Goal: Task Accomplishment & Management: Manage account settings

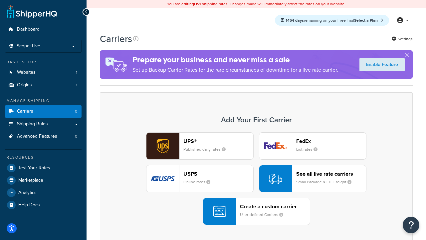
click at [257, 179] on div "UPS® Published daily rates FedEx List rates USPS Online rates See all live rate…" at bounding box center [256, 178] width 299 height 93
click at [332, 141] on header "FedEx" at bounding box center [332, 141] width 70 height 6
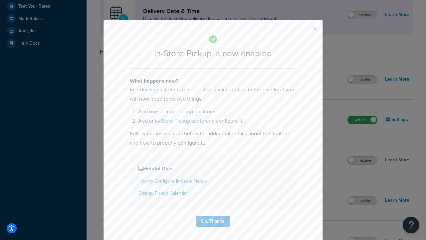
scroll to position [187, 0]
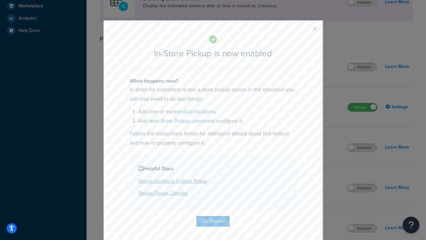
click at [305, 31] on button "button" at bounding box center [306, 31] width 2 height 2
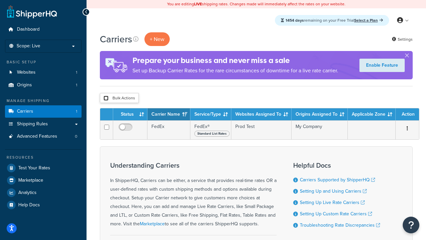
click at [106, 98] on input "checkbox" at bounding box center [106, 98] width 5 height 5
checkbox input "true"
click at [0, 0] on button "Delete" at bounding box center [0, 0] width 0 height 0
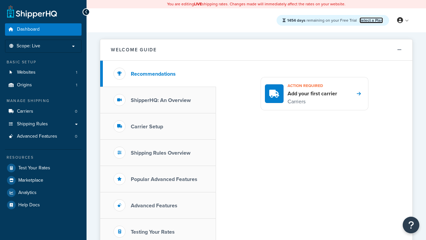
click at [372, 20] on link "Select a Plan" at bounding box center [372, 20] width 24 height 6
